Goal: Task Accomplishment & Management: Use online tool/utility

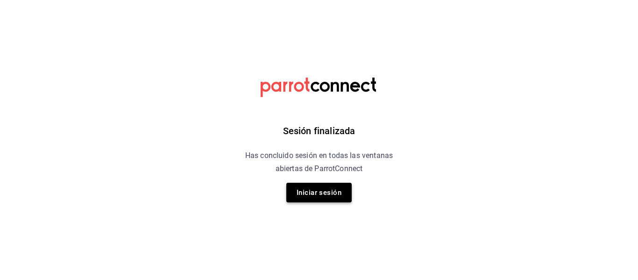
click at [326, 187] on button "Iniciar sesión" at bounding box center [318, 193] width 65 height 20
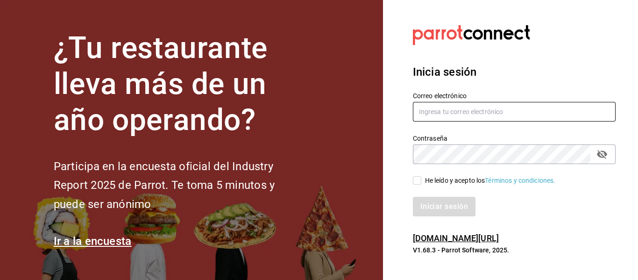
type input "[PERSON_NAME][EMAIL_ADDRESS][PERSON_NAME][DOMAIN_NAME]"
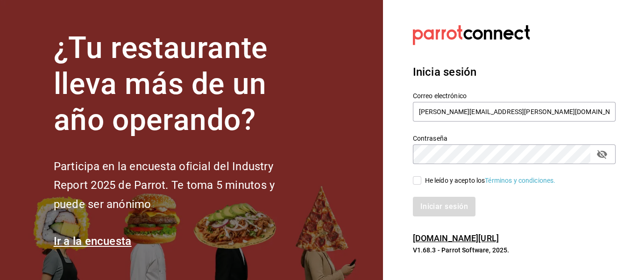
click at [416, 182] on input "He leído y acepto los Términos y condiciones." at bounding box center [417, 180] width 8 height 8
checkbox input "true"
click at [429, 198] on button "Iniciar sesión" at bounding box center [445, 207] width 64 height 20
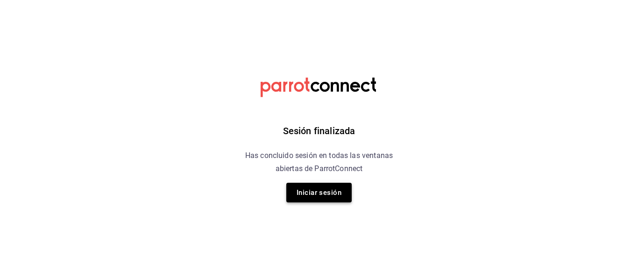
click at [339, 190] on button "Iniciar sesión" at bounding box center [318, 193] width 65 height 20
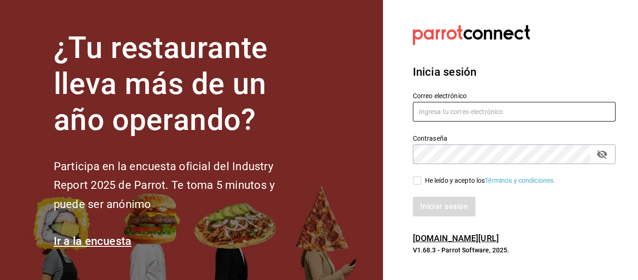
type input "[PERSON_NAME][EMAIL_ADDRESS][PERSON_NAME][DOMAIN_NAME]"
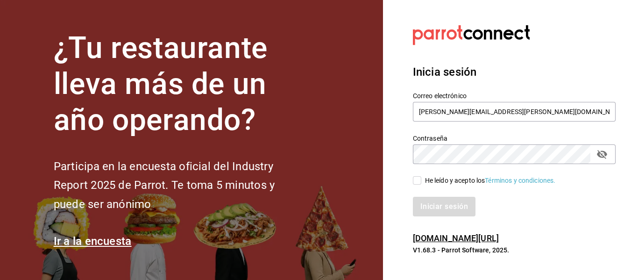
click at [414, 182] on input "He leído y acepto los Términos y condiciones." at bounding box center [417, 180] width 8 height 8
checkbox input "true"
click at [445, 221] on div "Inicia sesión Correo electrónico [PERSON_NAME][EMAIL_ADDRESS][PERSON_NAME][DOMA…" at bounding box center [514, 139] width 203 height 175
click at [455, 210] on button "Iniciar sesión" at bounding box center [445, 207] width 64 height 20
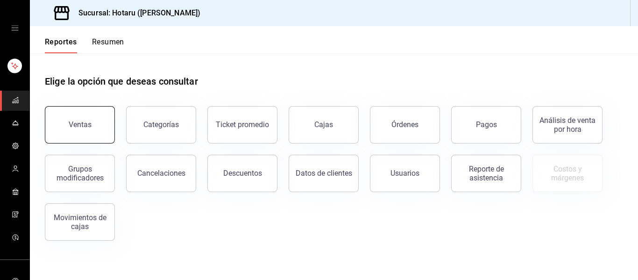
click at [108, 113] on button "Ventas" at bounding box center [80, 124] width 70 height 37
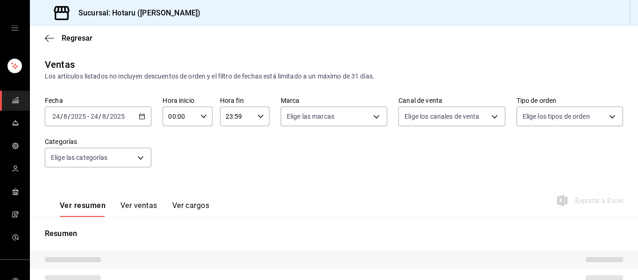
click at [118, 119] on input "2025" at bounding box center [117, 116] width 16 height 7
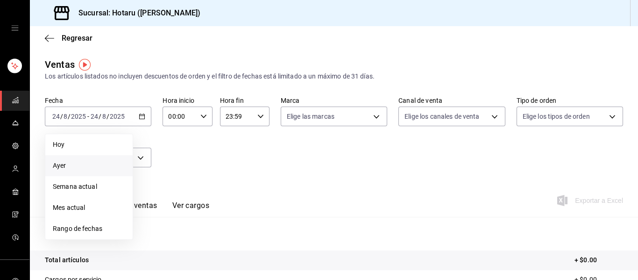
click at [64, 167] on span "Ayer" at bounding box center [89, 166] width 72 height 10
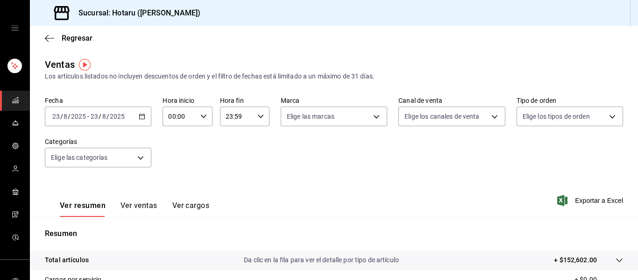
click at [145, 206] on button "Ver ventas" at bounding box center [139, 209] width 37 height 16
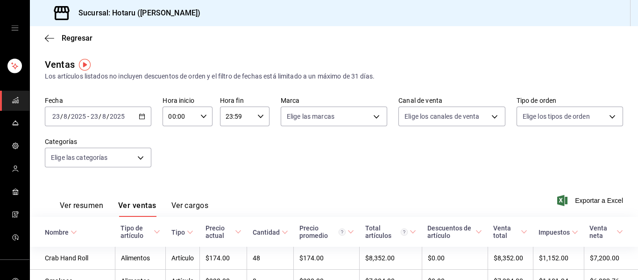
click at [57, 235] on div "Nombre" at bounding box center [57, 231] width 24 height 7
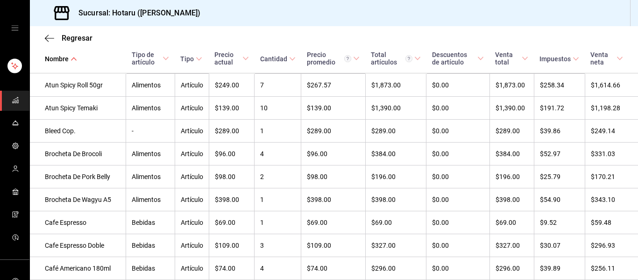
scroll to position [403, 0]
